Goal: Task Accomplishment & Management: Manage account settings

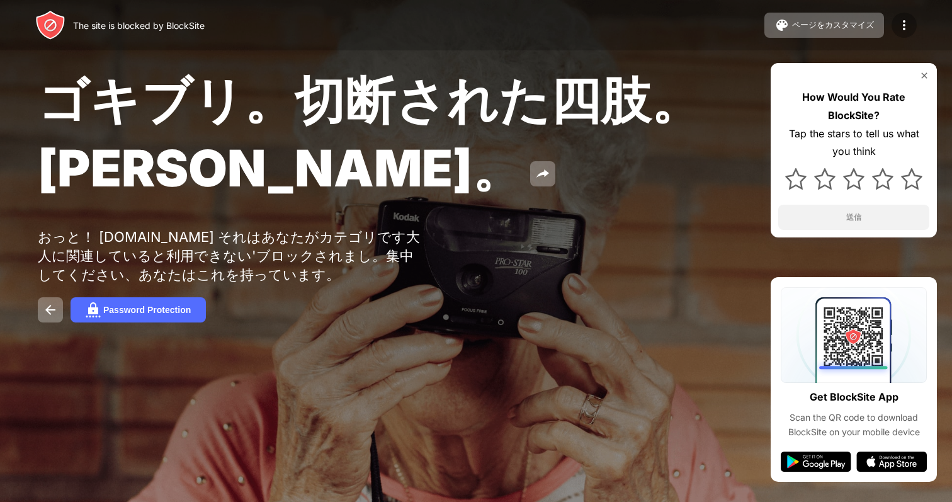
click at [907, 28] on img at bounding box center [903, 25] width 15 height 15
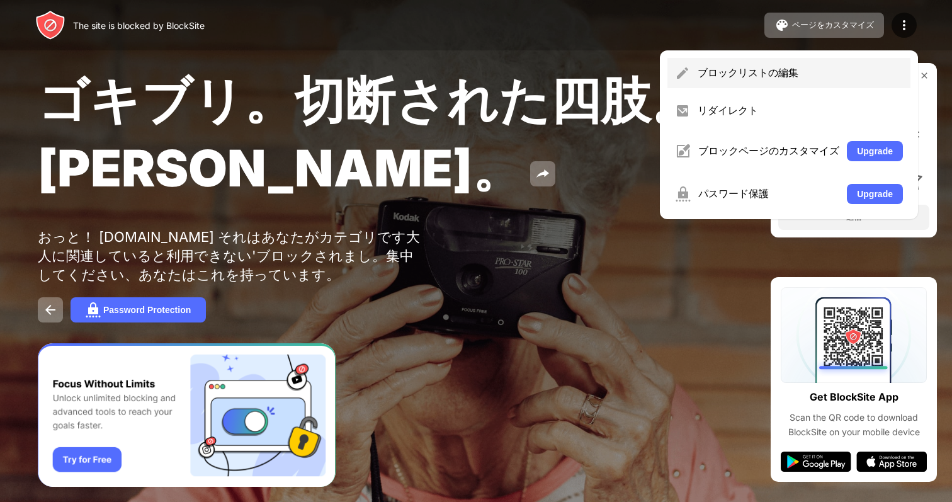
click at [799, 77] on div "ブロックリストの編集" at bounding box center [799, 73] width 205 height 14
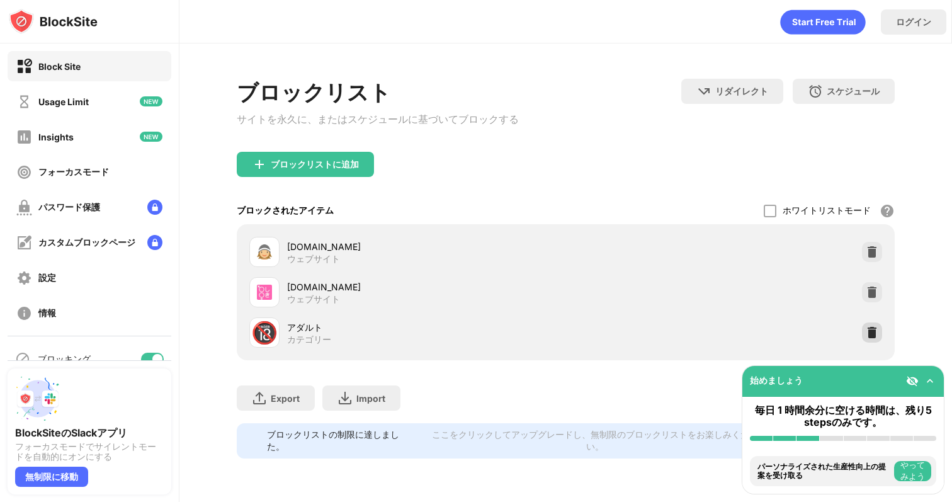
click at [865, 339] on img at bounding box center [871, 332] width 13 height 13
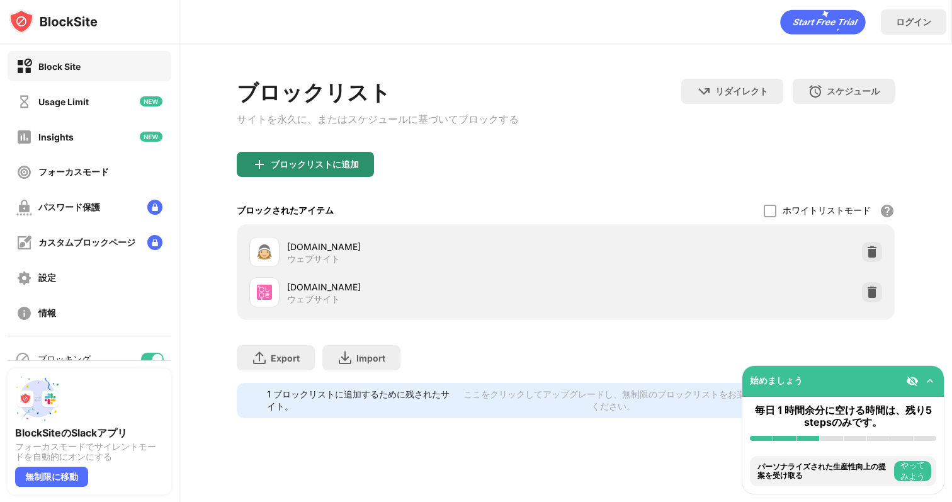
click at [349, 169] on div "ブロックリストに追加" at bounding box center [315, 164] width 88 height 10
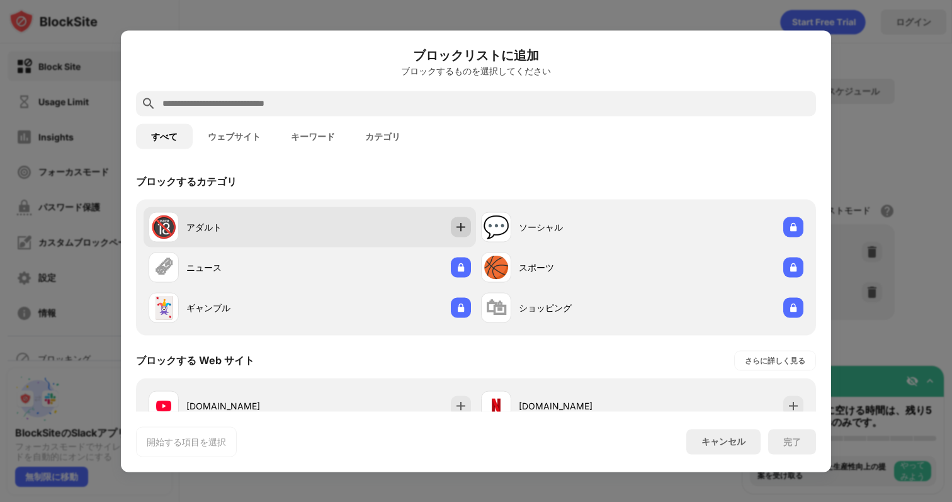
click at [455, 225] on img at bounding box center [460, 226] width 13 height 13
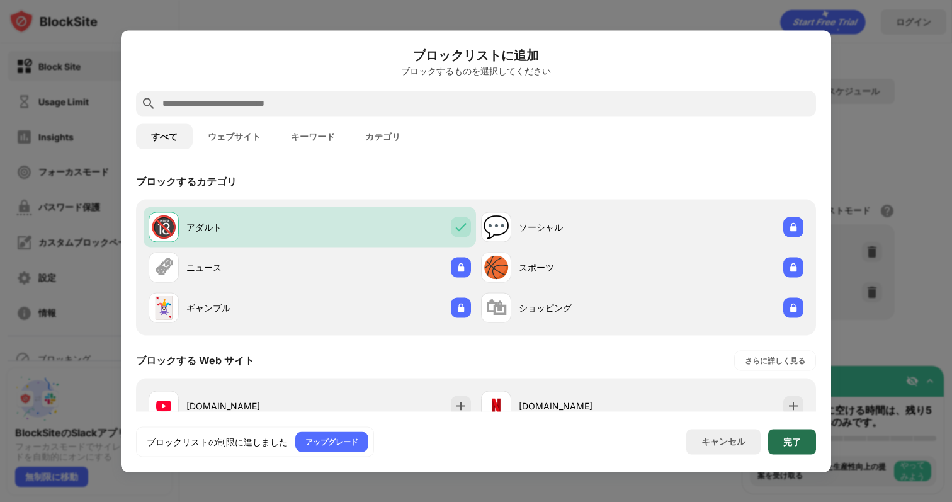
click at [784, 432] on div "完了" at bounding box center [792, 441] width 48 height 25
